Goal: Navigation & Orientation: Go to known website

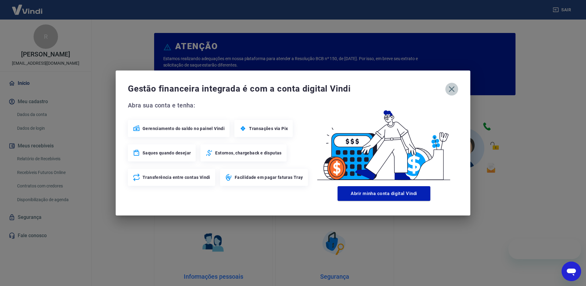
click at [454, 88] on icon "button" at bounding box center [452, 89] width 10 height 10
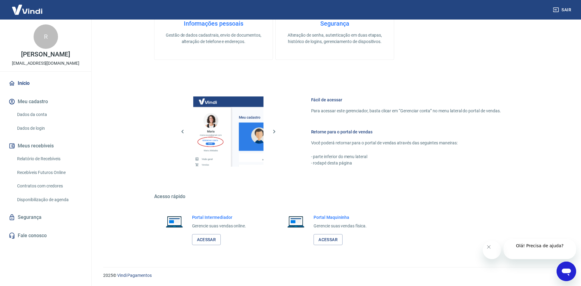
scroll to position [257, 0]
click at [206, 241] on link "Acessar" at bounding box center [206, 239] width 29 height 11
